Goal: Information Seeking & Learning: Learn about a topic

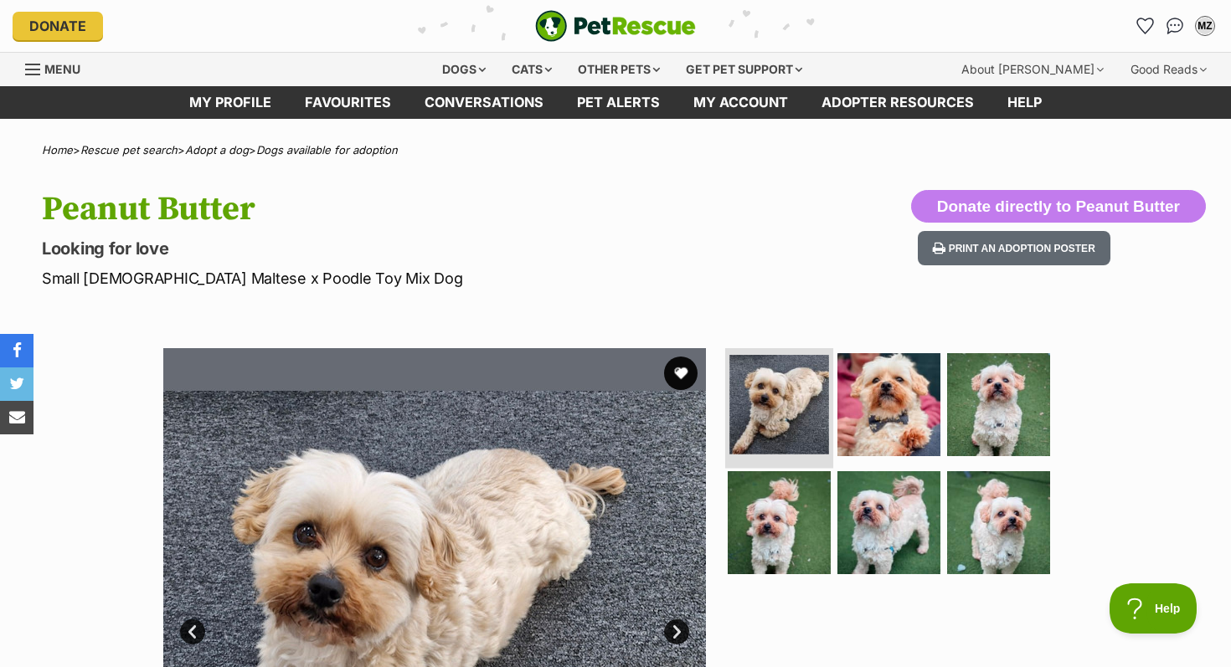
click at [788, 395] on img at bounding box center [779, 405] width 100 height 100
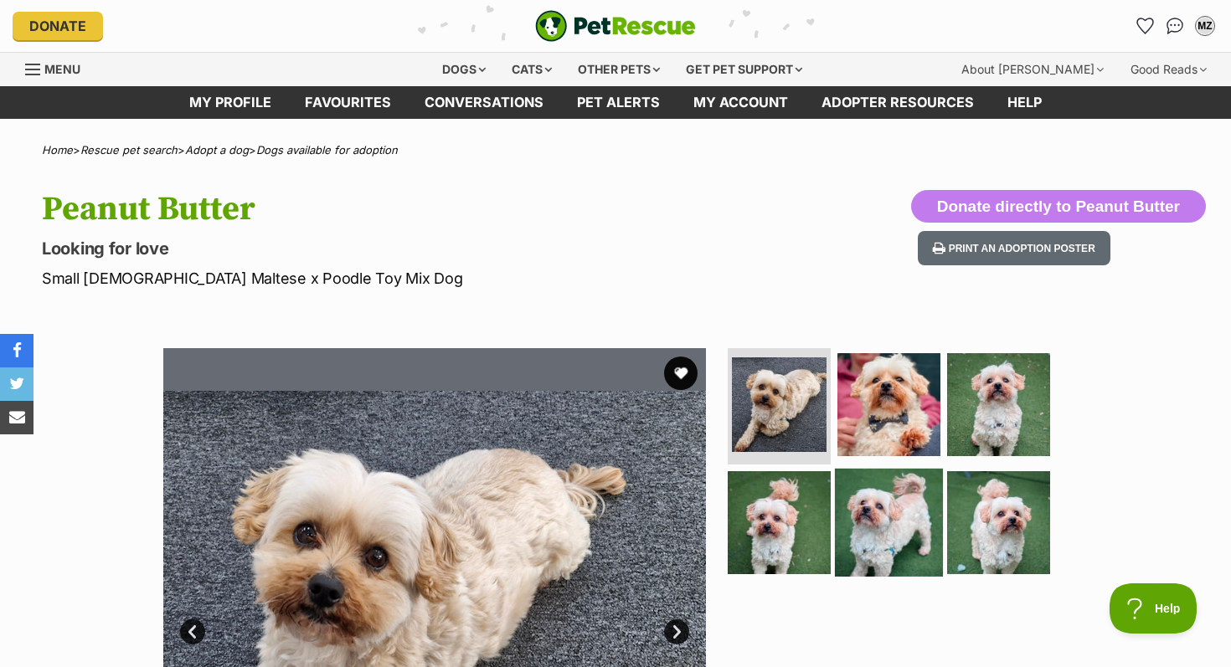
click at [878, 505] on img at bounding box center [889, 523] width 108 height 108
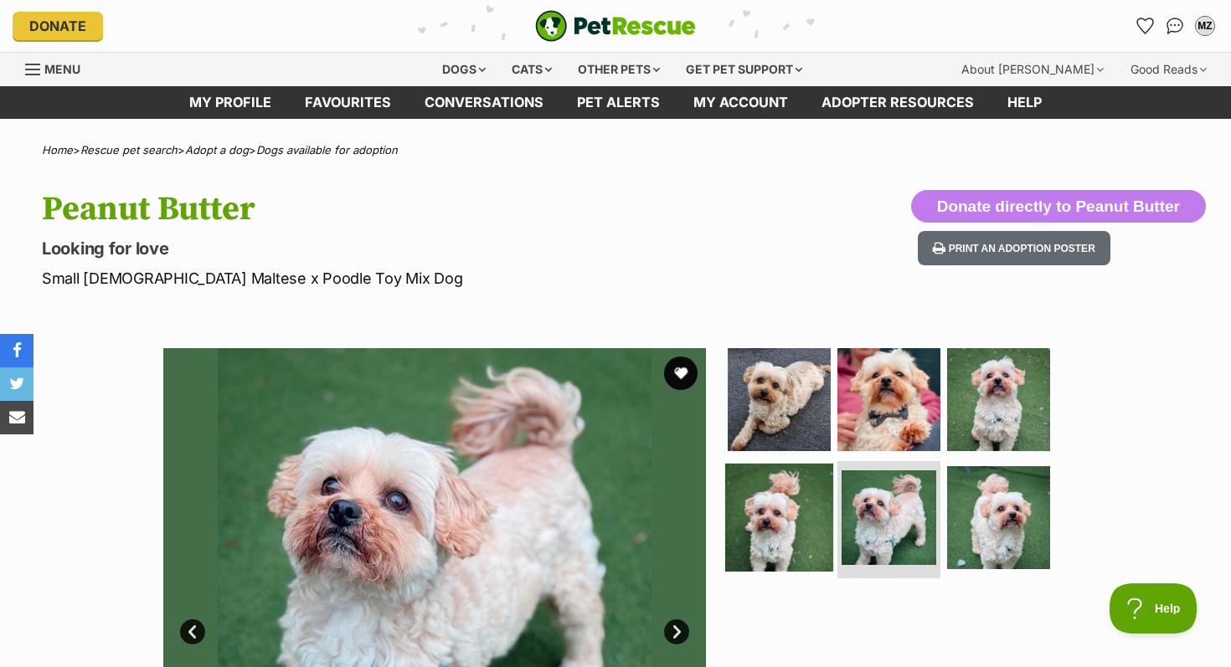
click at [792, 513] on img at bounding box center [779, 518] width 108 height 108
